Goal: Task Accomplishment & Management: Manage account settings

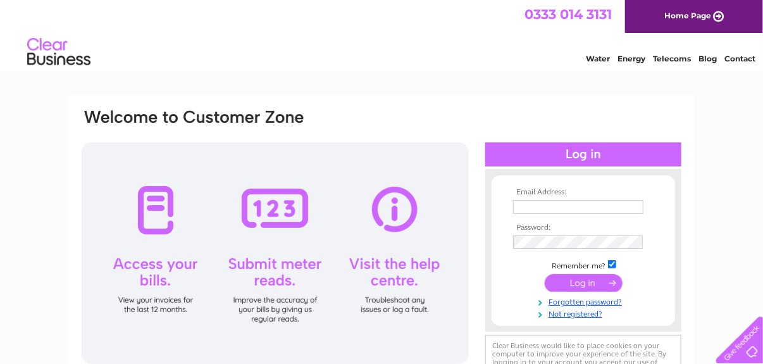
type input "robert.mckinnon@virgin.net"
click at [577, 280] on input "submit" at bounding box center [584, 283] width 78 height 18
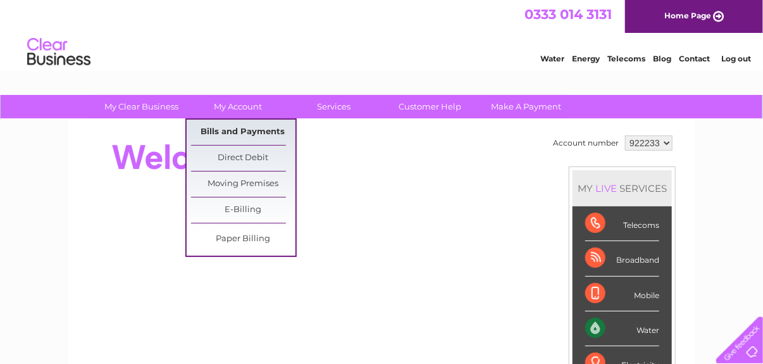
click at [239, 134] on link "Bills and Payments" at bounding box center [243, 132] width 104 height 25
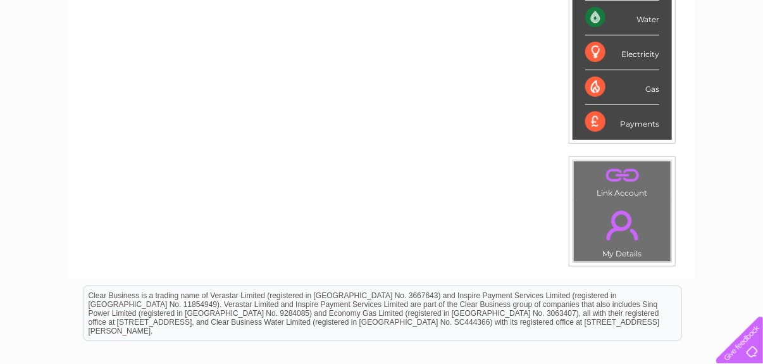
scroll to position [379, 0]
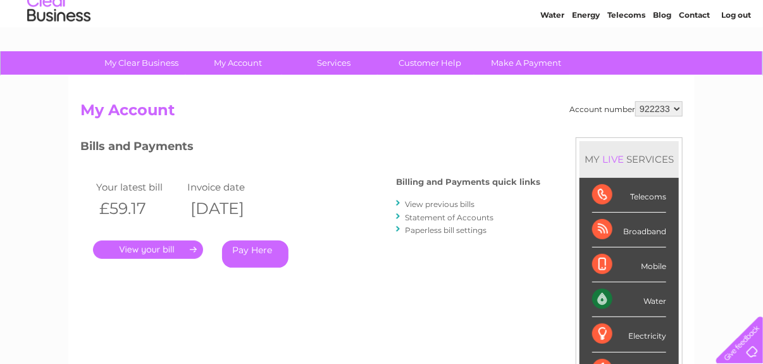
scroll to position [63, 0]
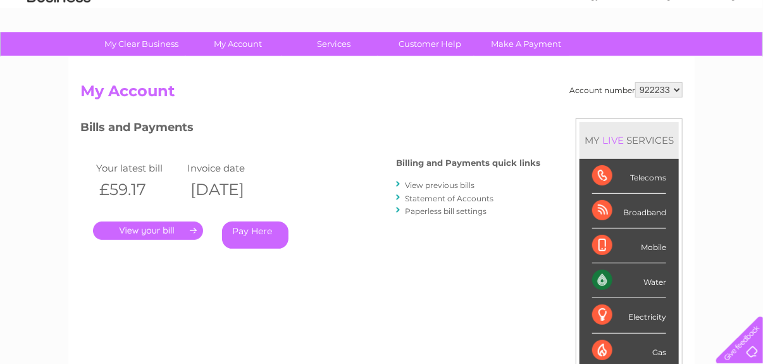
click at [132, 227] on link "." at bounding box center [148, 230] width 110 height 18
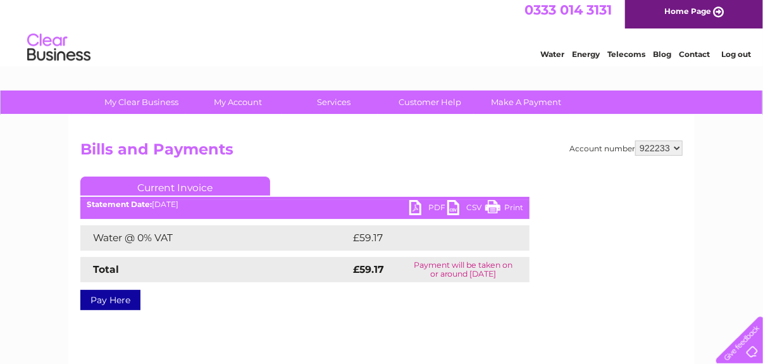
scroll to position [126, 0]
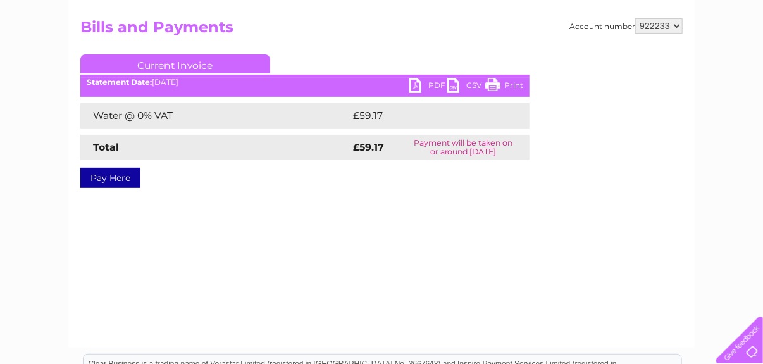
click at [434, 87] on link "PDF" at bounding box center [428, 87] width 38 height 18
